Goal: Find specific page/section: Find specific page/section

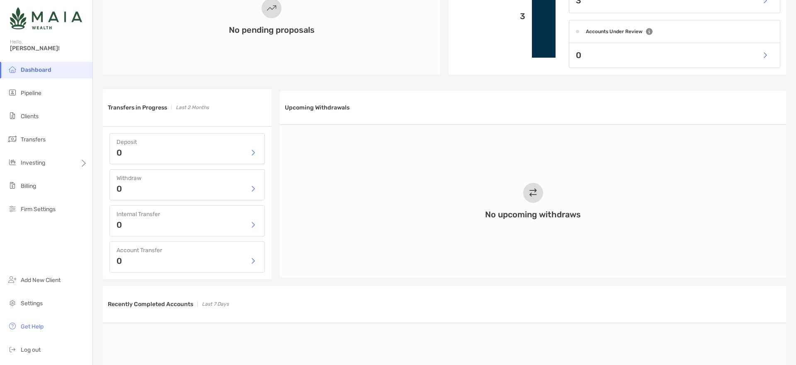
scroll to position [162, 0]
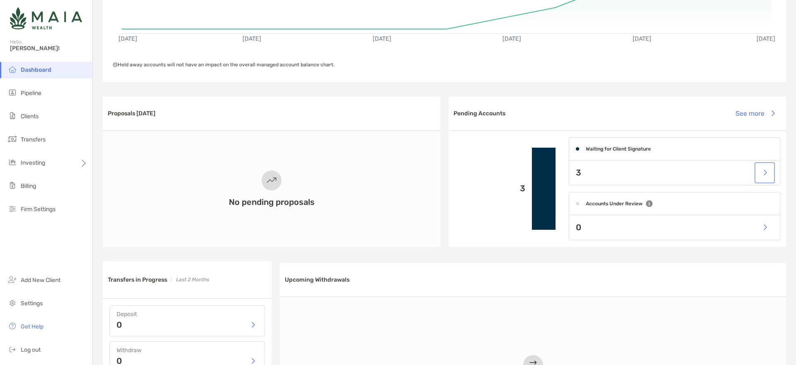
click at [756, 175] on button "button" at bounding box center [764, 173] width 17 height 18
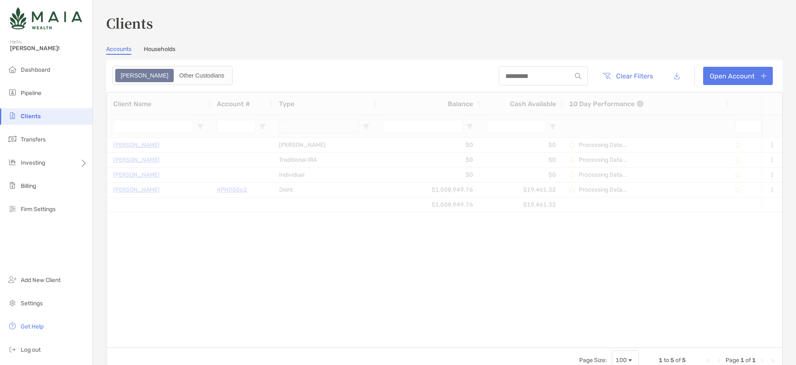
type input "*********"
